Goal: Find specific page/section: Find specific page/section

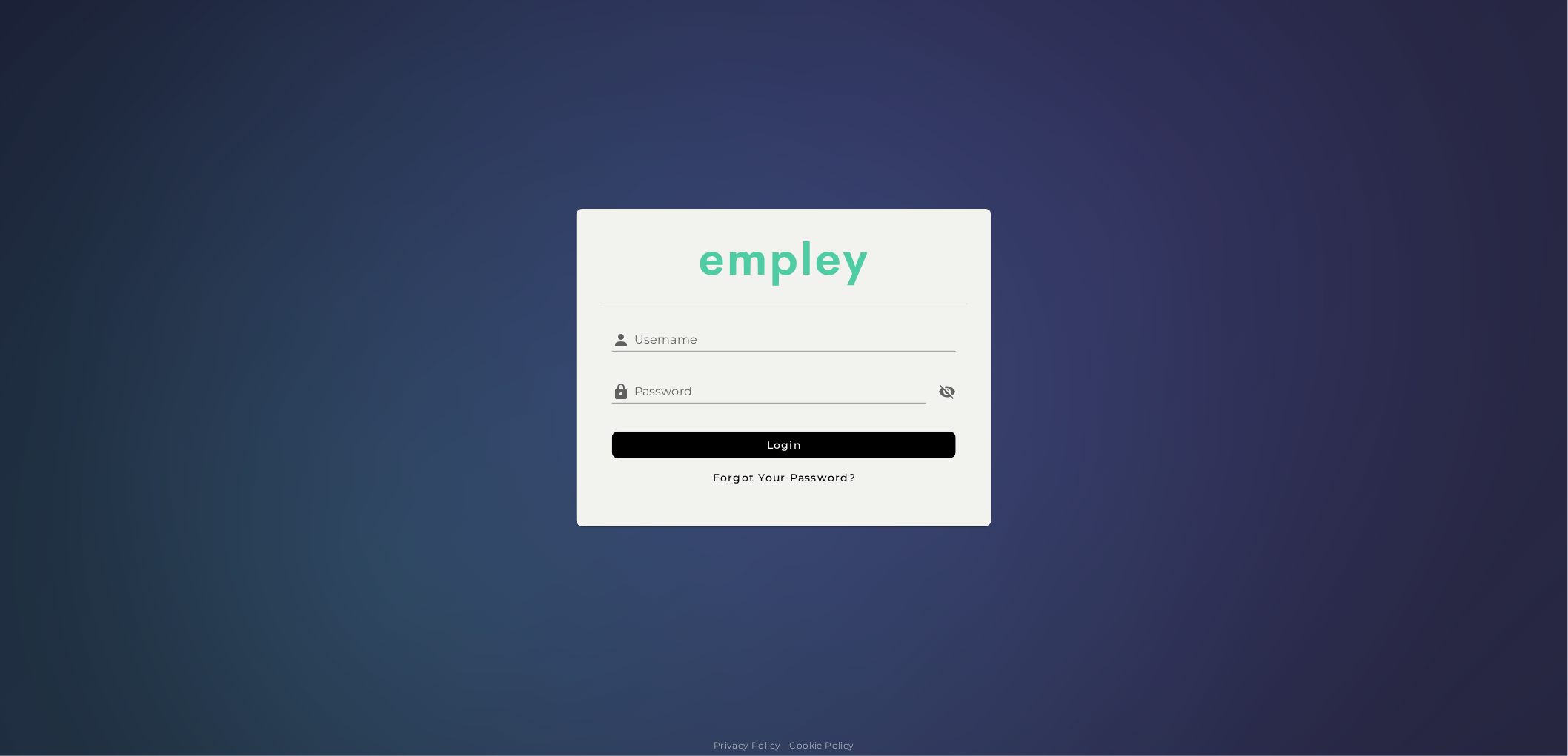
type input "**********"
click at [766, 343] on input "**********" at bounding box center [793, 335] width 326 height 36
click at [665, 433] on button "Login" at bounding box center [784, 446] width 344 height 27
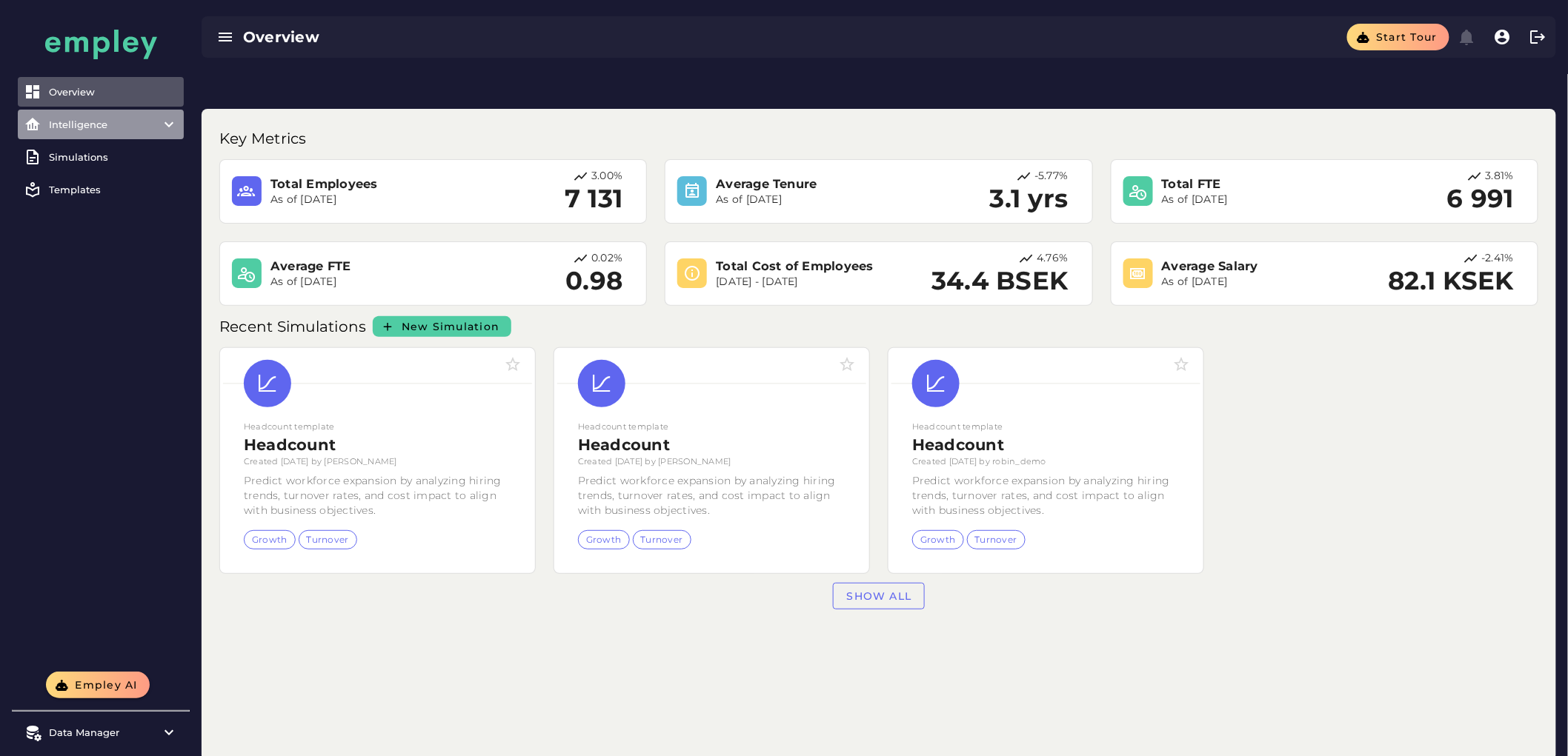
click at [106, 123] on div "Intelligence" at bounding box center [101, 123] width 104 height 12
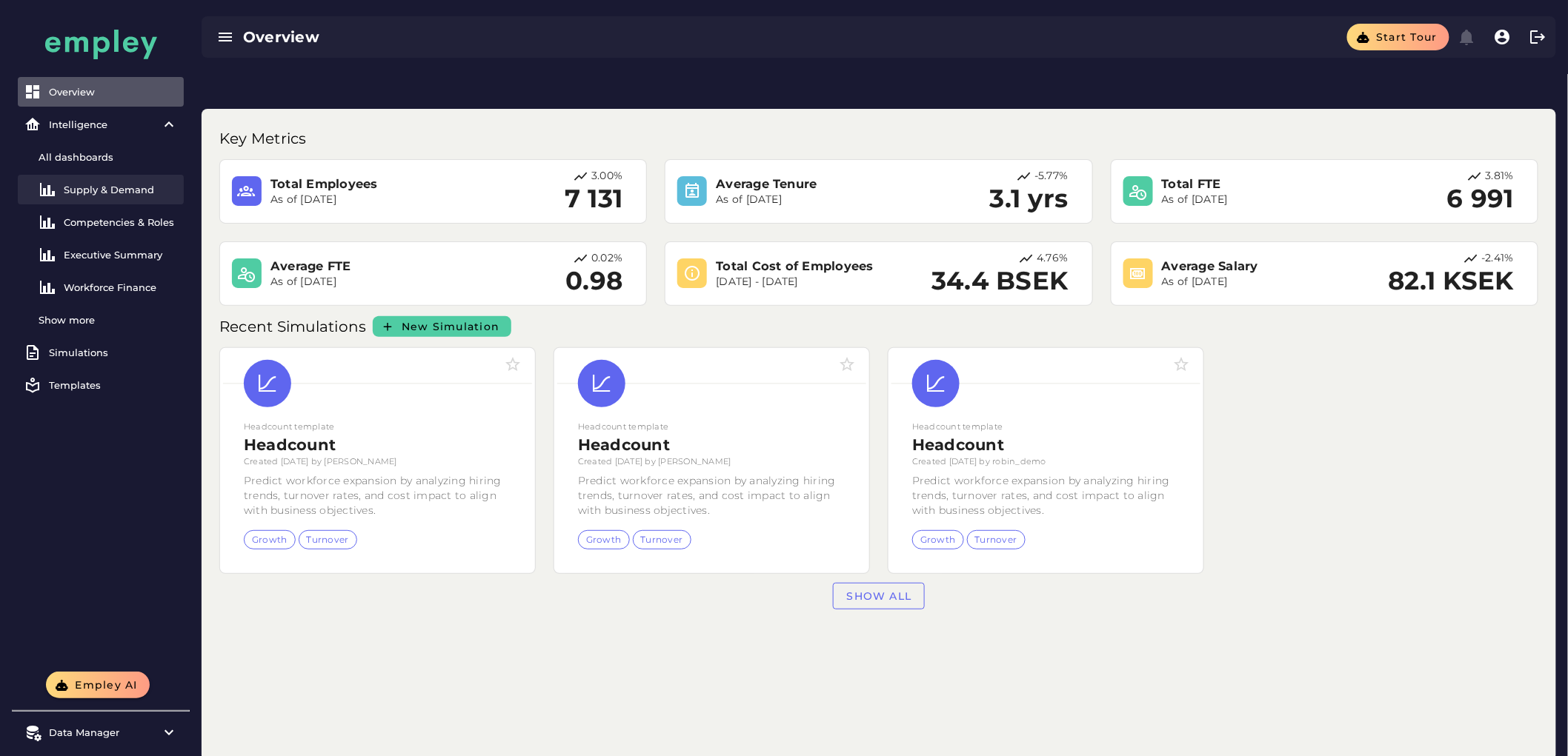
click at [106, 188] on div "Supply & Demand" at bounding box center [121, 189] width 115 height 12
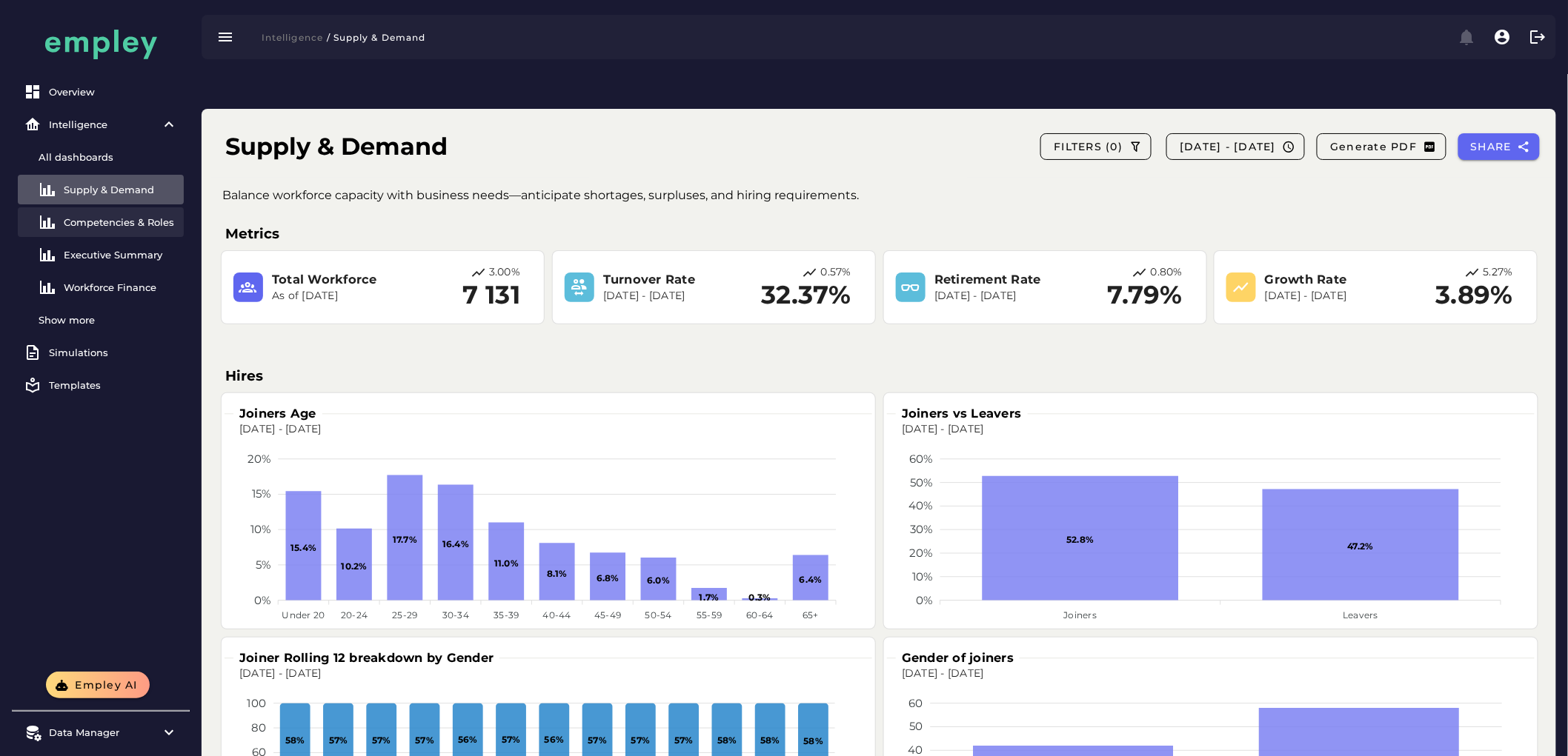
click at [88, 221] on div "Competencies & Roles" at bounding box center [121, 222] width 115 height 12
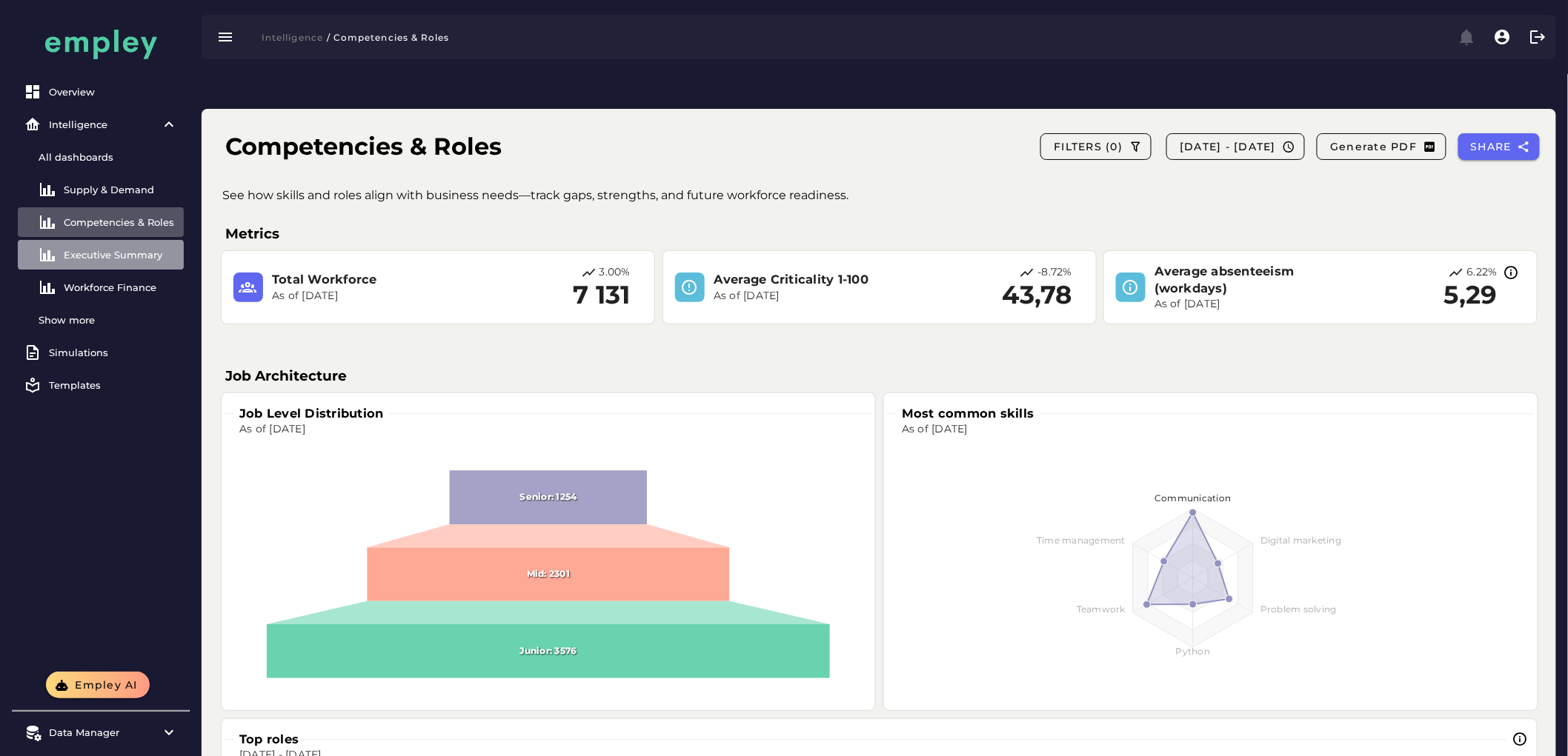
click at [97, 246] on link "Executive Summary" at bounding box center [100, 254] width 166 height 30
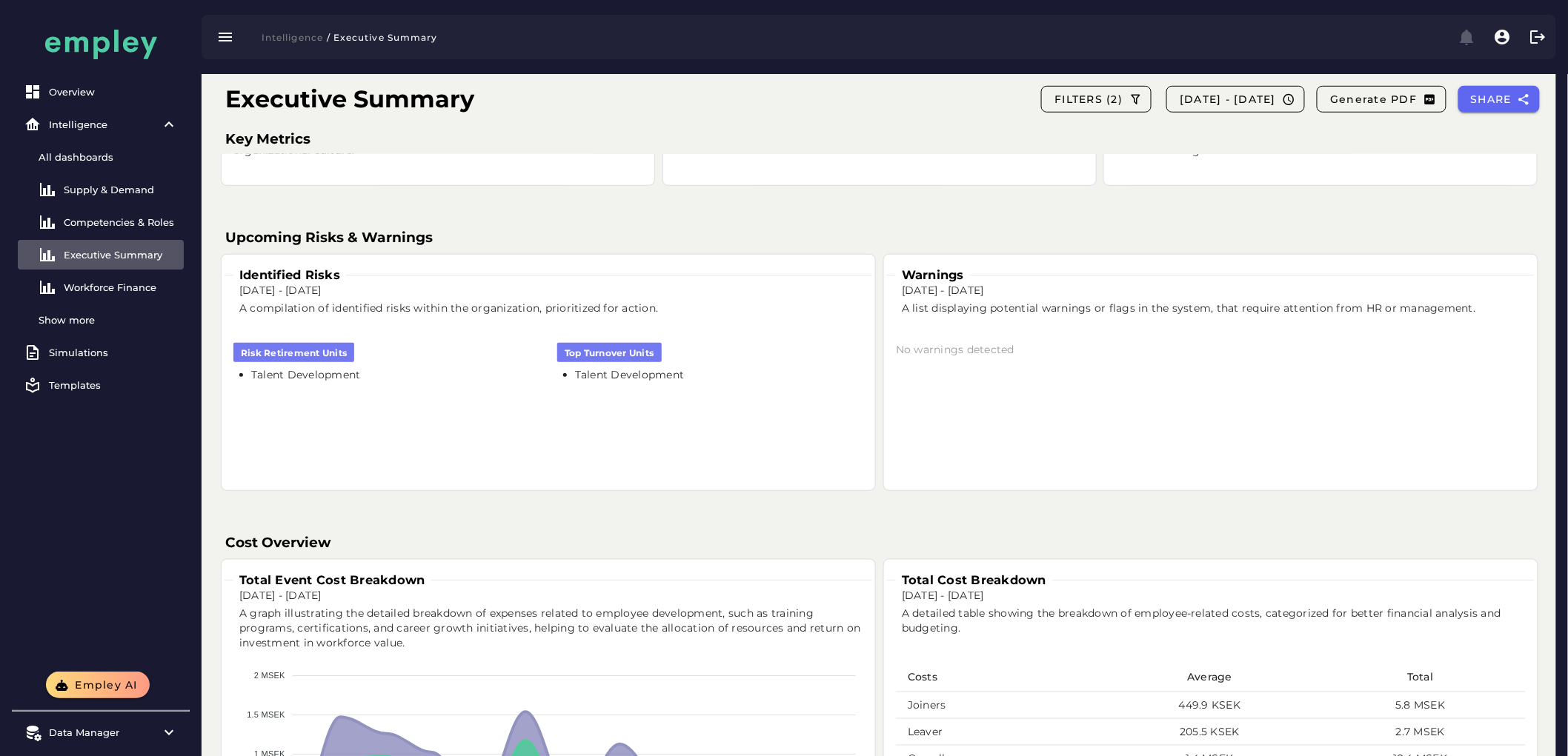
scroll to position [523, 0]
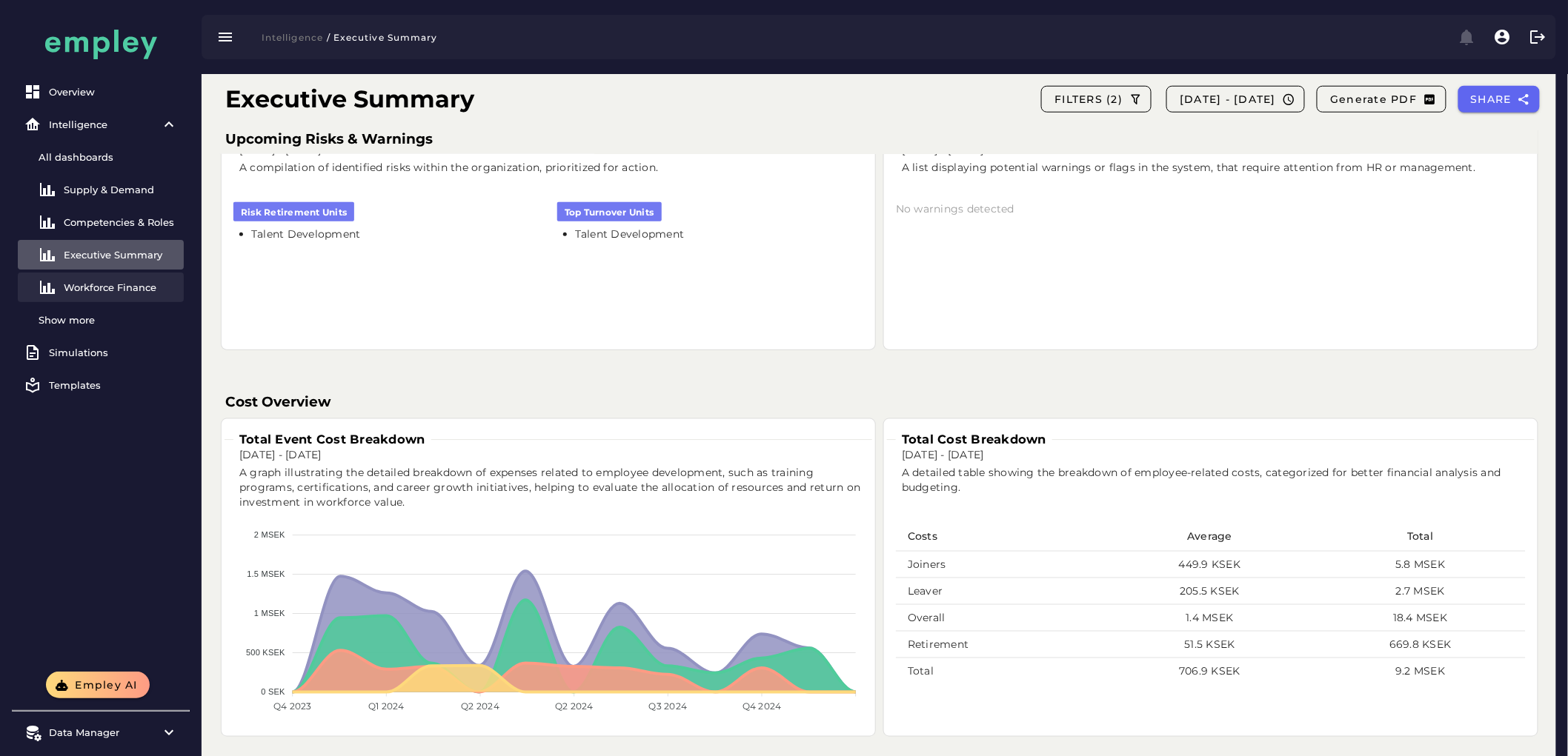
drag, startPoint x: 117, startPoint y: 269, endPoint x: 141, endPoint y: 284, distance: 28.3
click at [123, 271] on div "All dashboards Supply & Demand Competencies & Roles Executive Summary Workforce…" at bounding box center [100, 238] width 166 height 192
click at [140, 285] on div "Workforce Finance" at bounding box center [121, 287] width 115 height 12
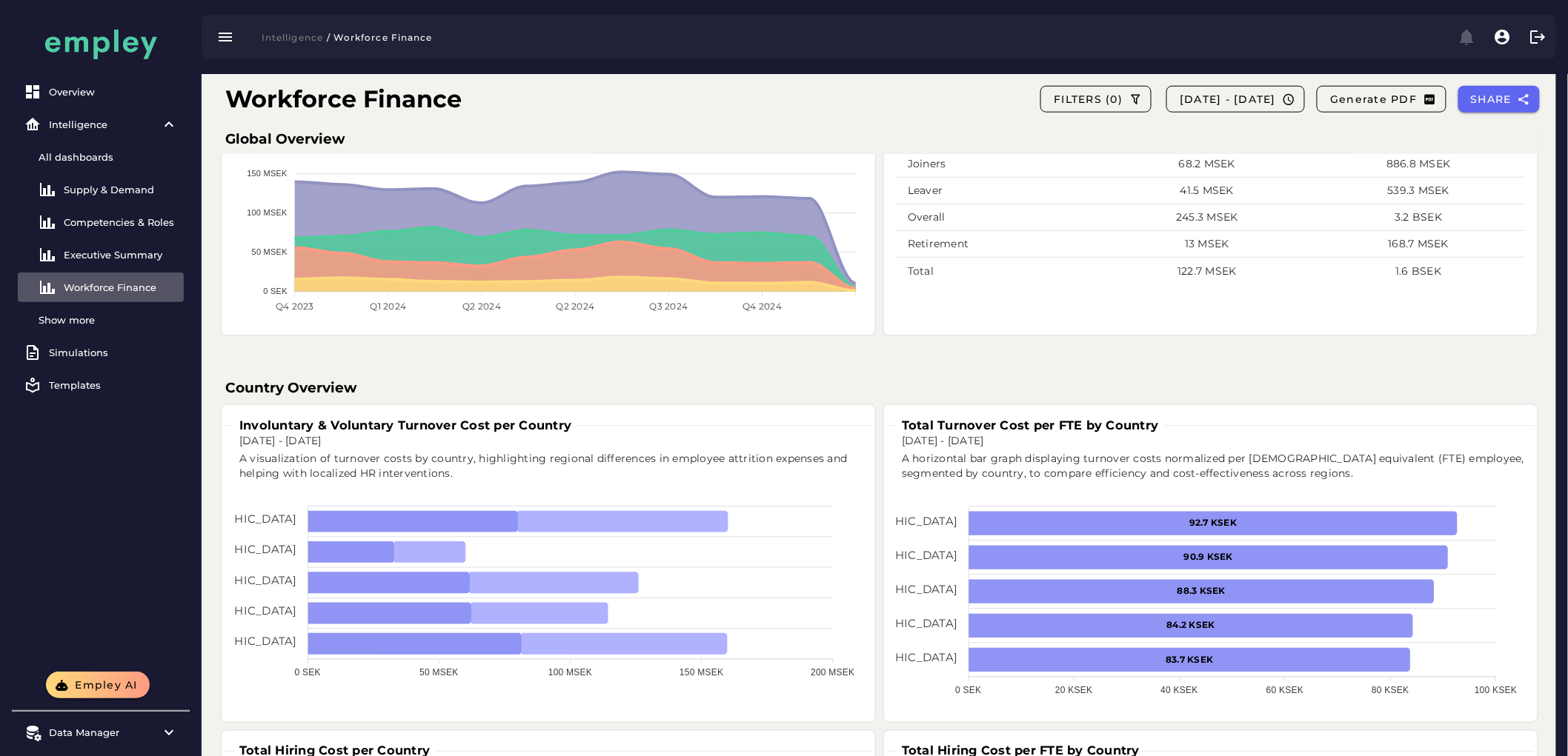
scroll to position [741, 0]
